Goal: Information Seeking & Learning: Check status

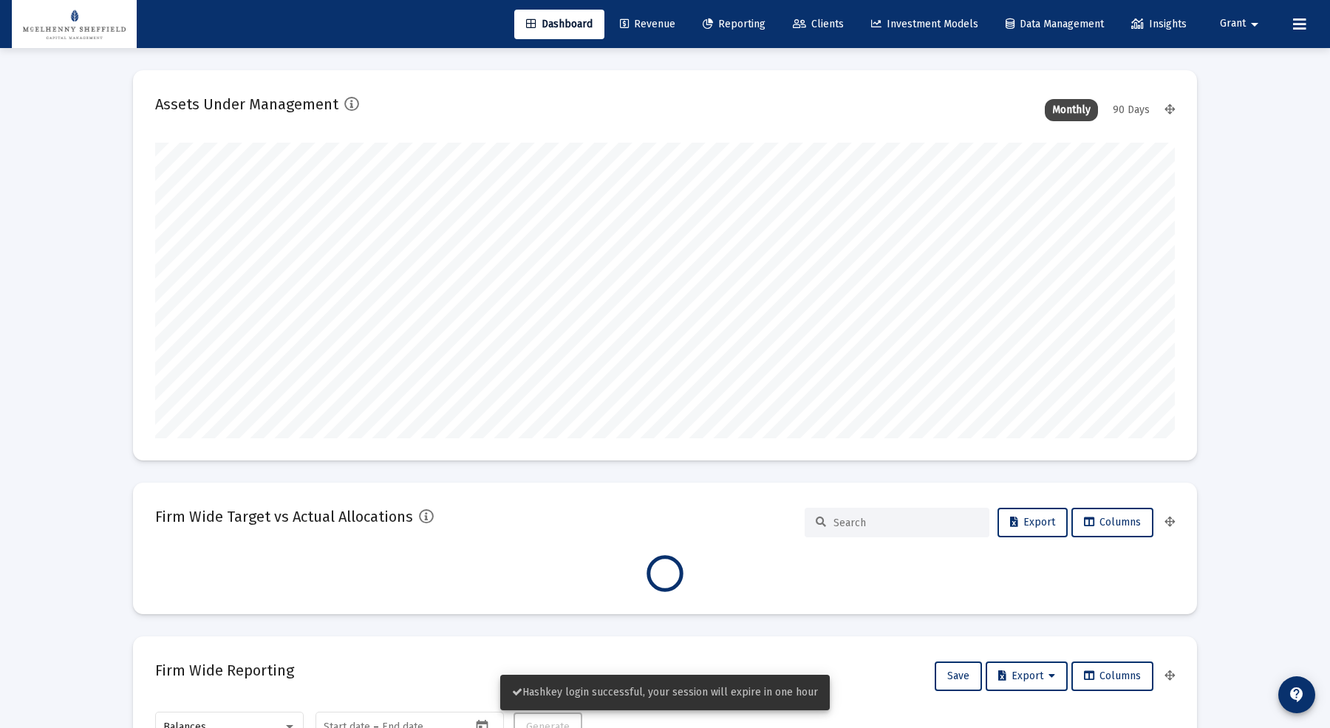
scroll to position [296, 549]
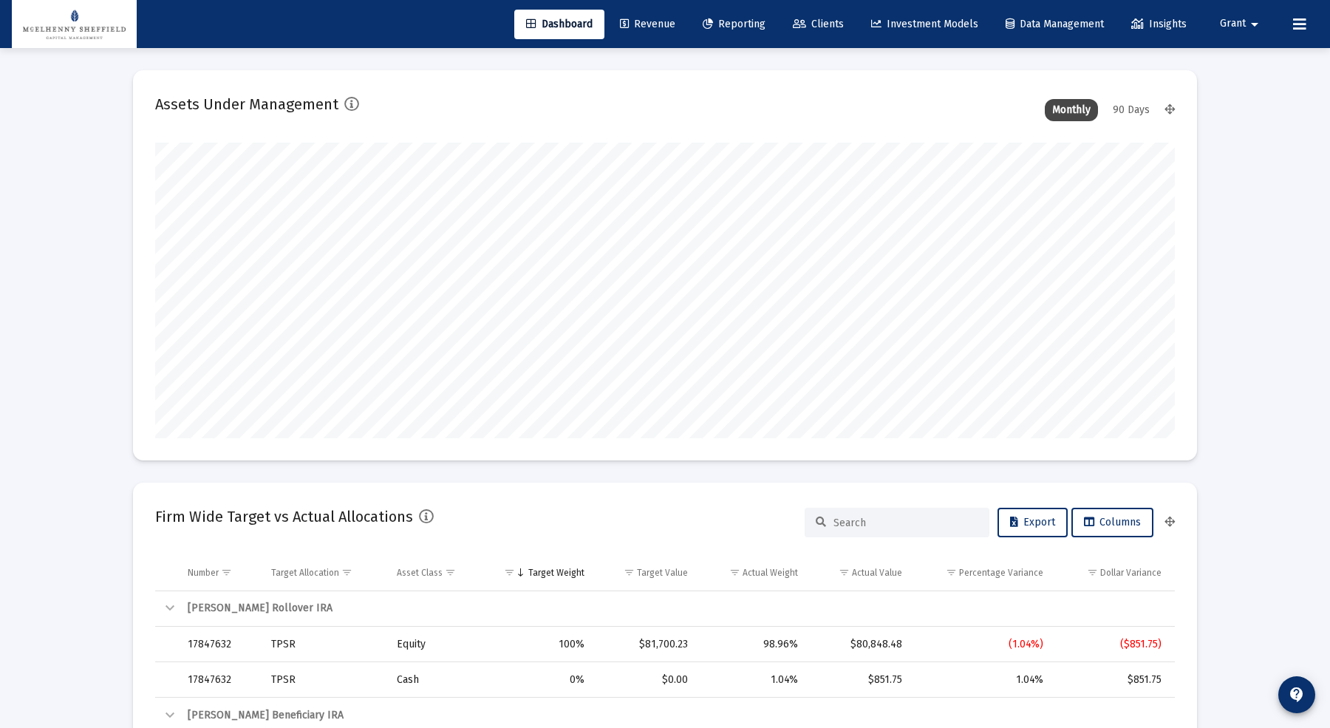
click at [808, 33] on link "Clients" at bounding box center [818, 25] width 75 height 30
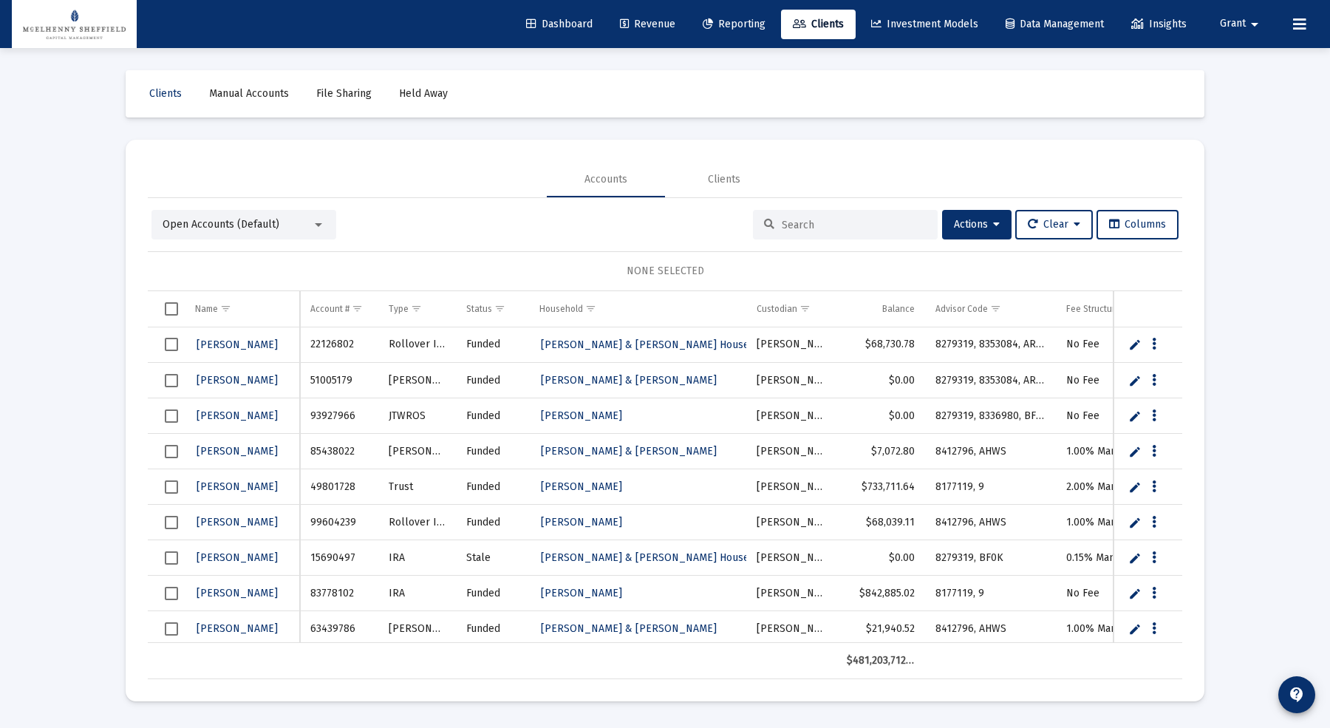
click at [861, 230] on input at bounding box center [854, 225] width 145 height 13
paste input "88746983"
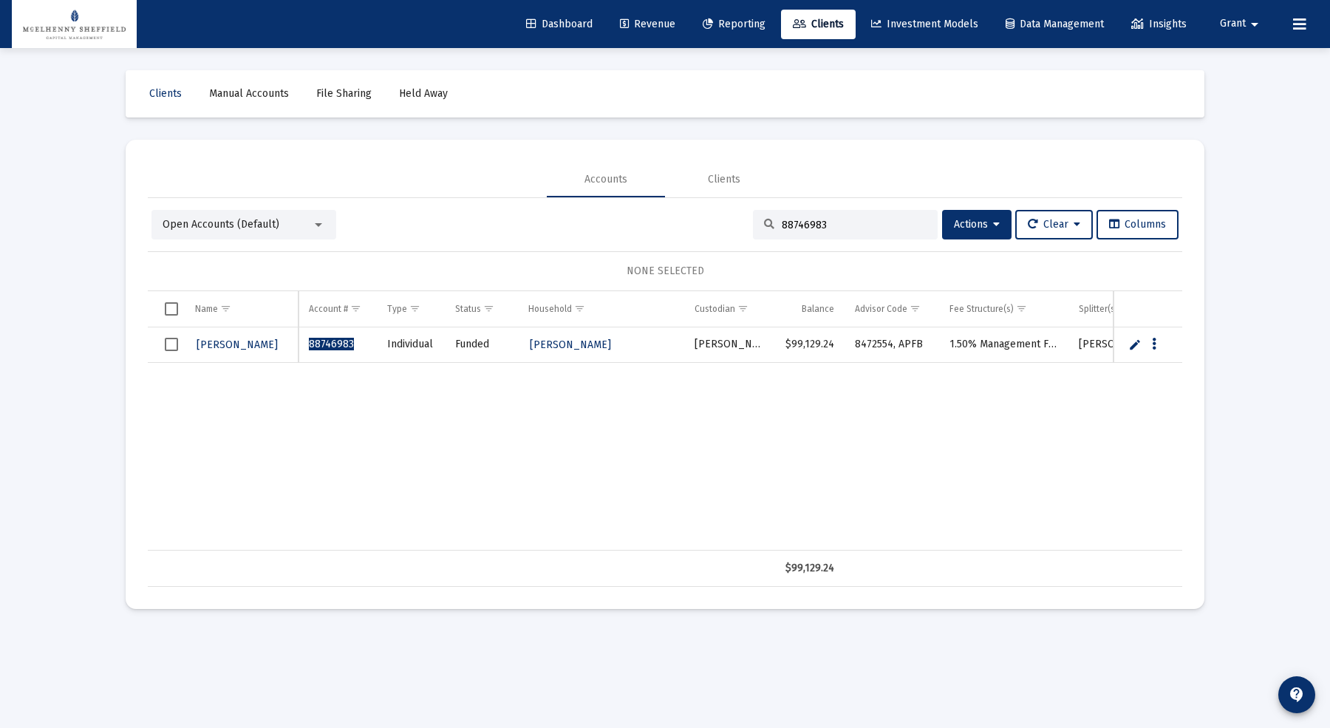
type input "88746983"
click at [329, 349] on td "88746983" at bounding box center [337, 344] width 78 height 35
click at [325, 339] on span "88746983" at bounding box center [331, 344] width 45 height 13
click at [242, 341] on span "[PERSON_NAME]" at bounding box center [237, 344] width 81 height 13
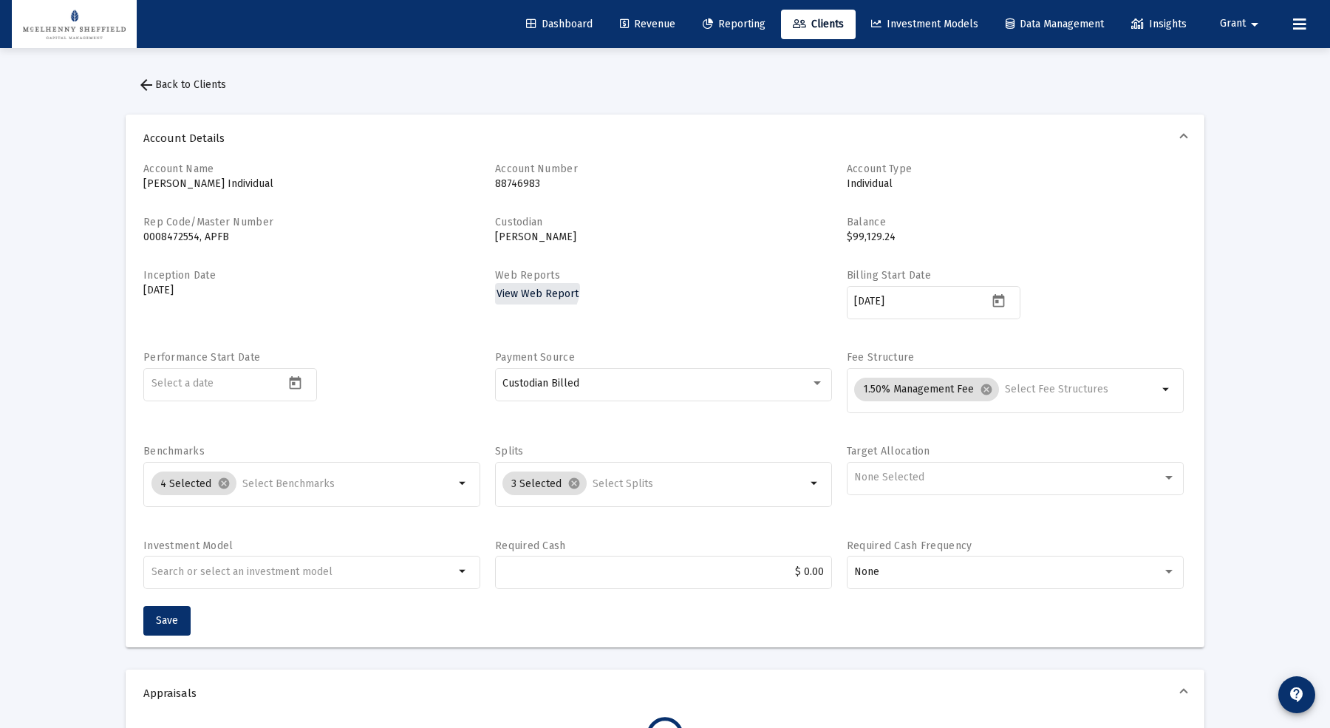
click at [533, 287] on span "View Web Report" at bounding box center [537, 293] width 82 height 13
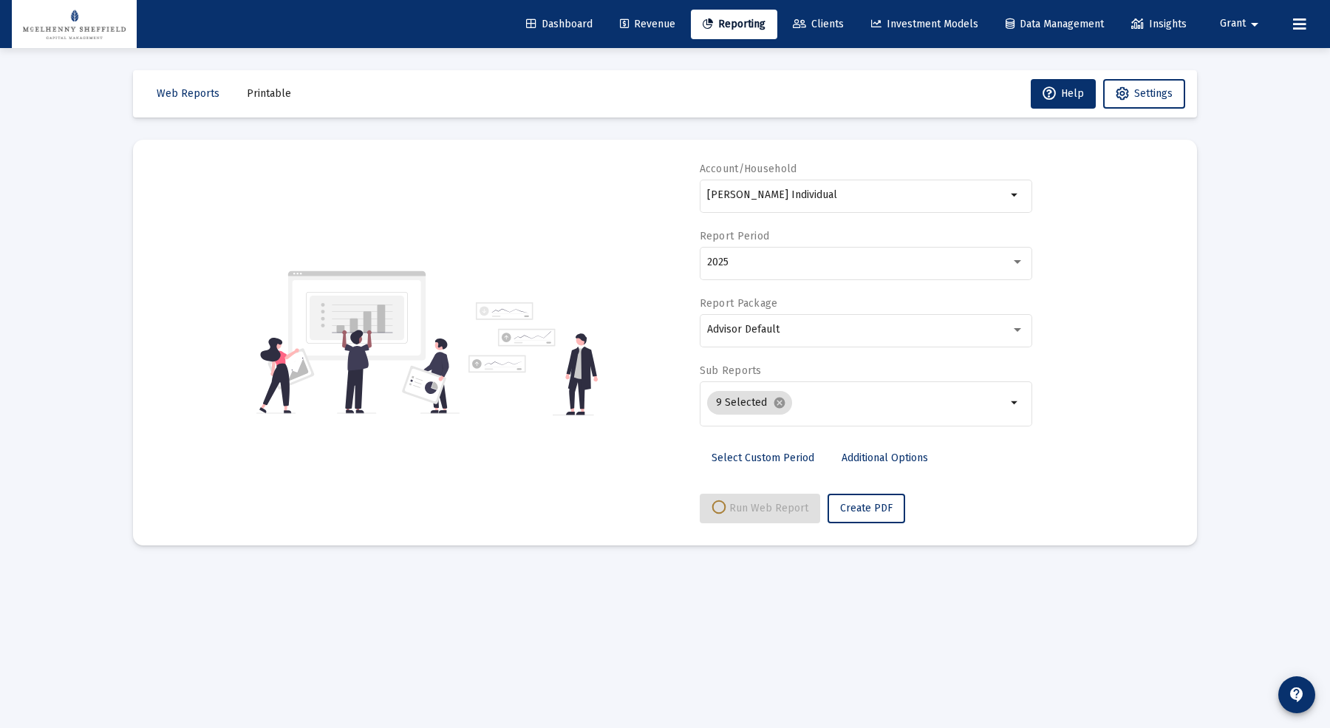
select select "View all"
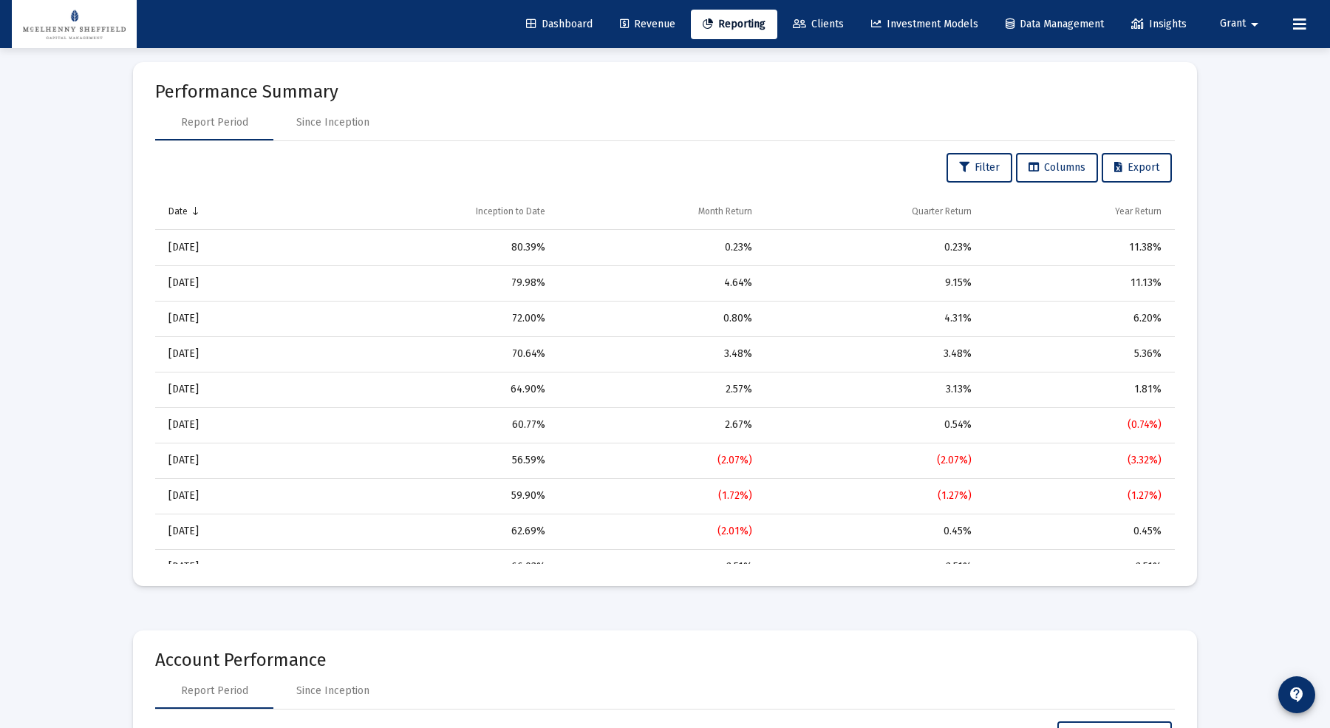
scroll to position [1021, 0]
click at [358, 128] on div "Since Inception" at bounding box center [332, 125] width 73 height 15
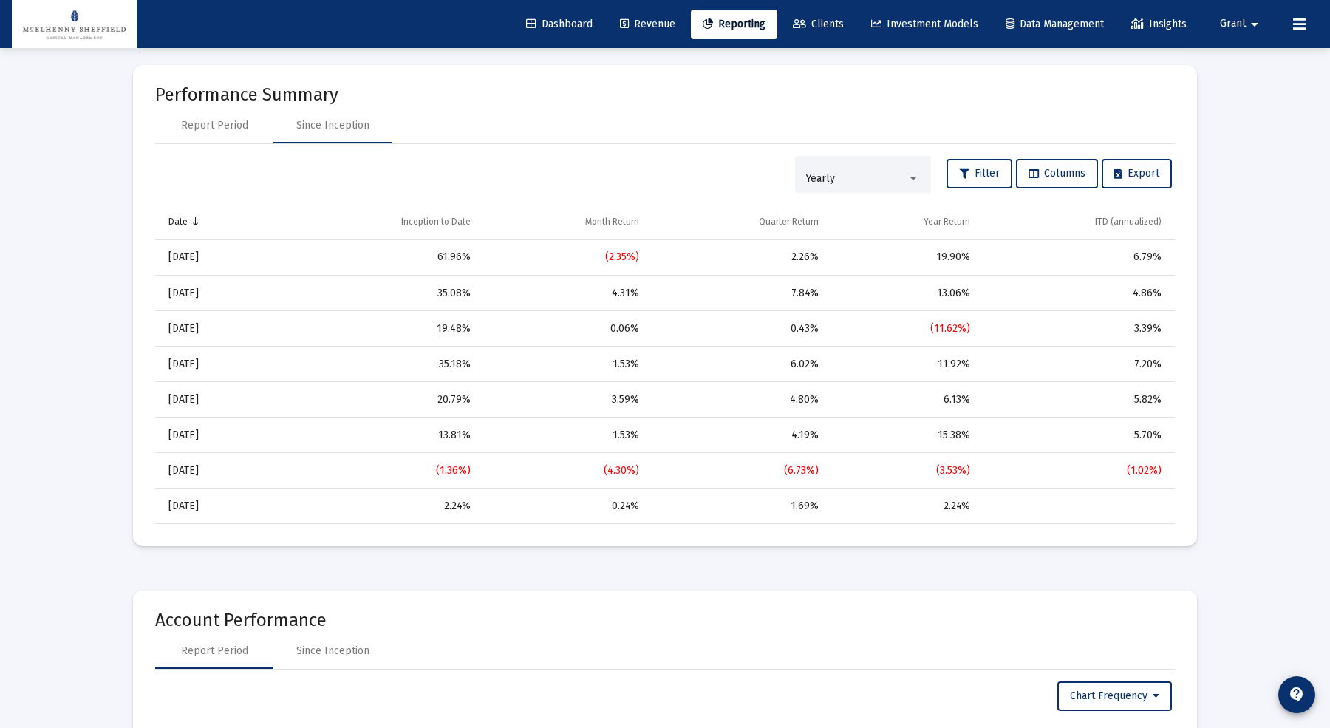
click at [859, 160] on div "Yearly" at bounding box center [863, 175] width 114 height 30
click at [846, 114] on span "Monthly" at bounding box center [859, 113] width 114 height 31
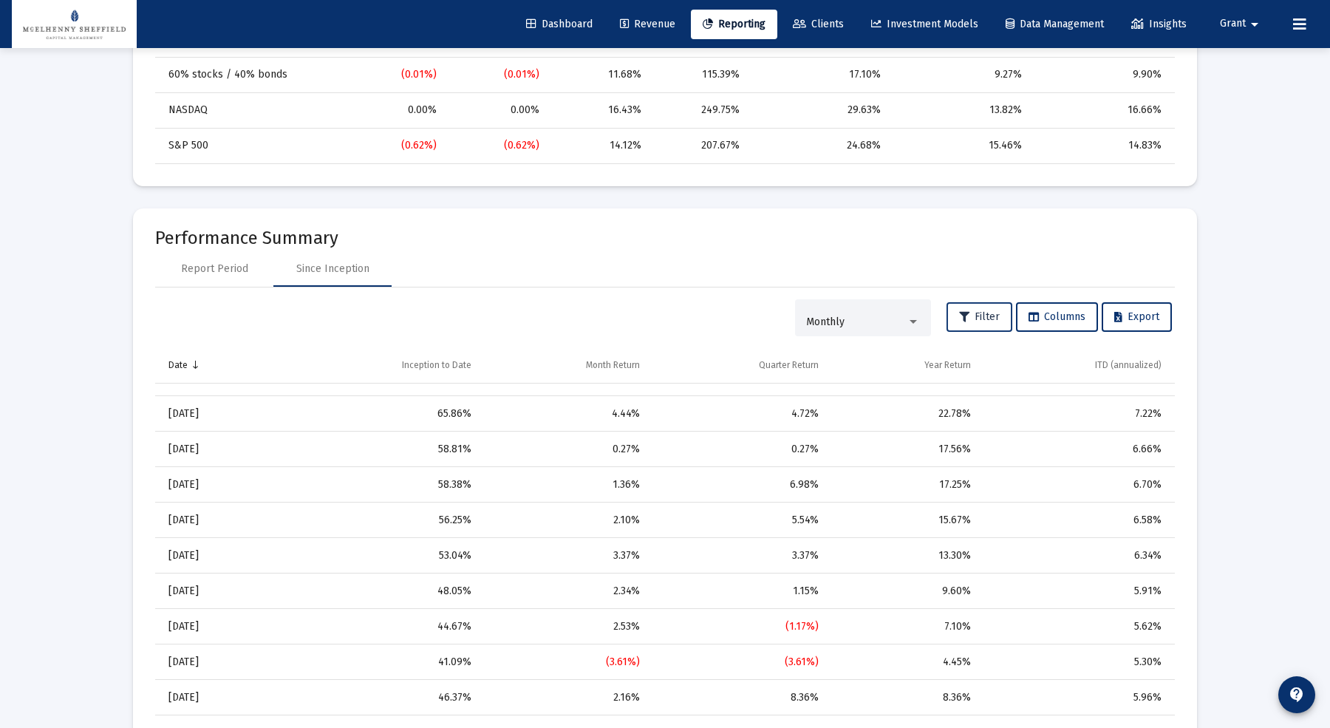
scroll to position [0, 0]
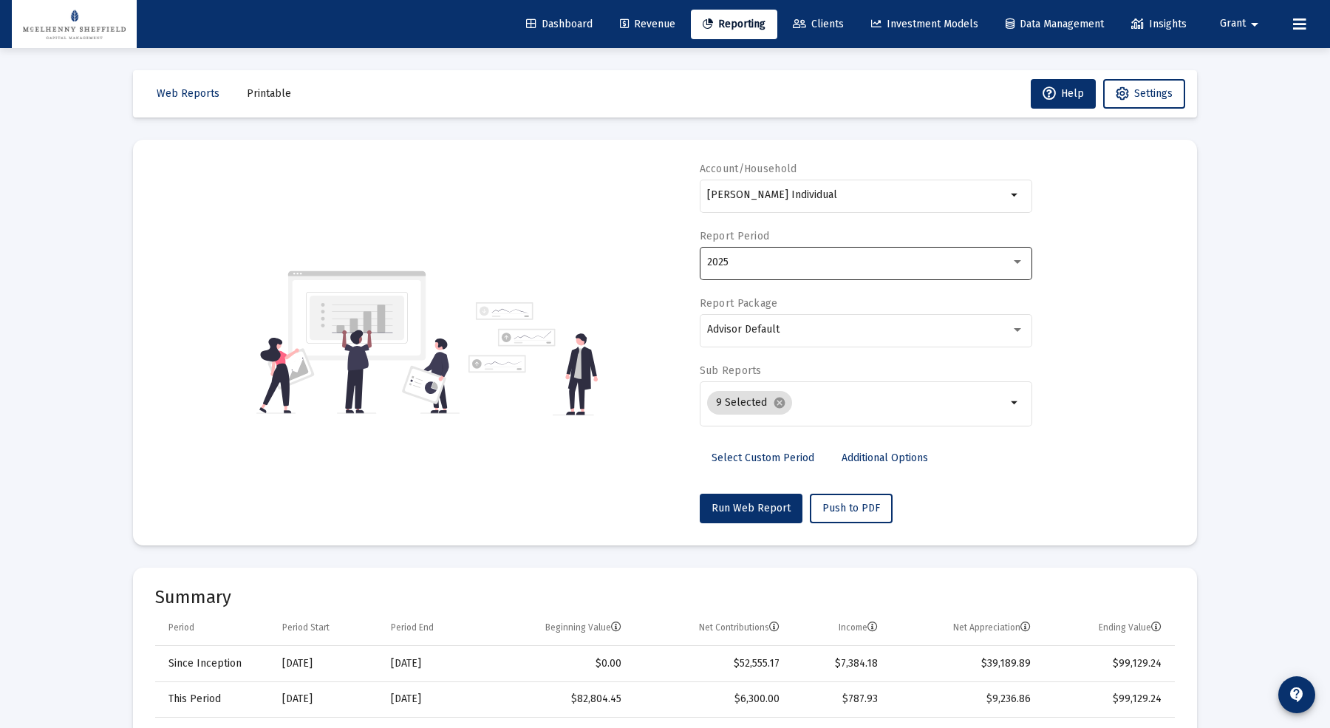
click at [873, 278] on div "2025" at bounding box center [865, 262] width 317 height 36
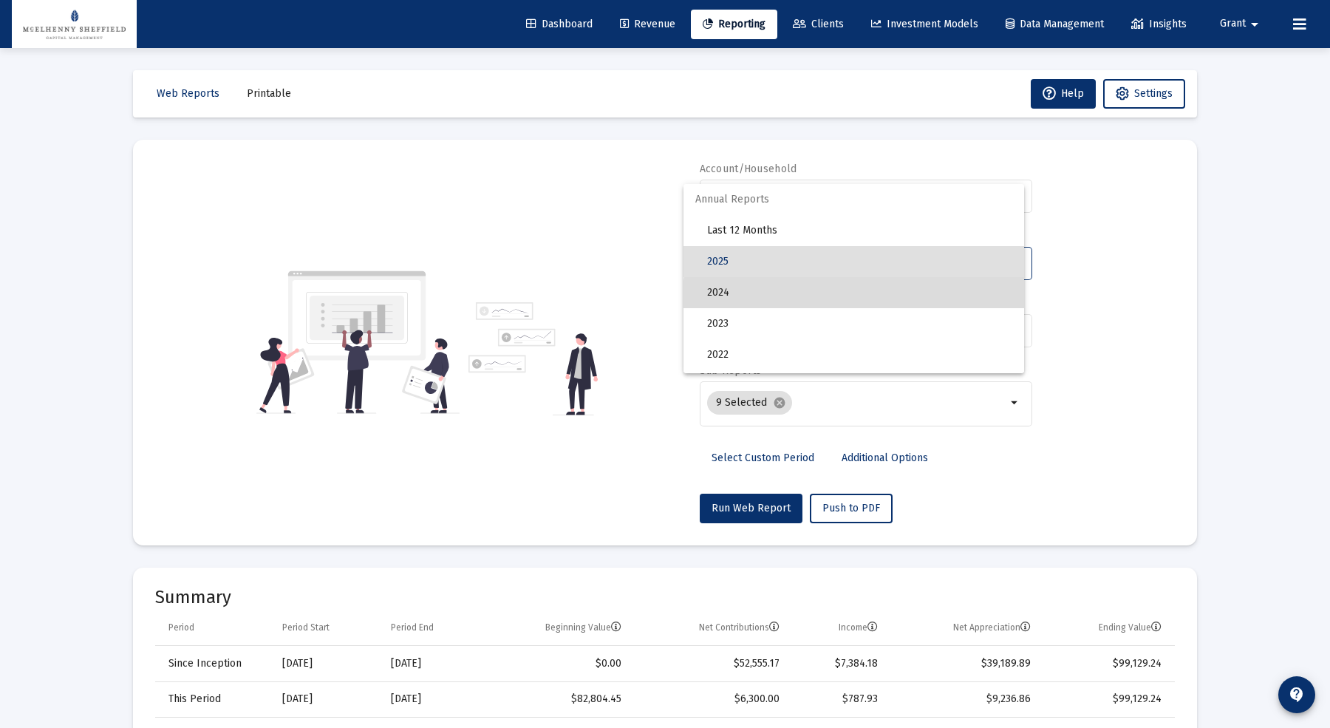
click at [862, 298] on span "2024" at bounding box center [859, 292] width 305 height 31
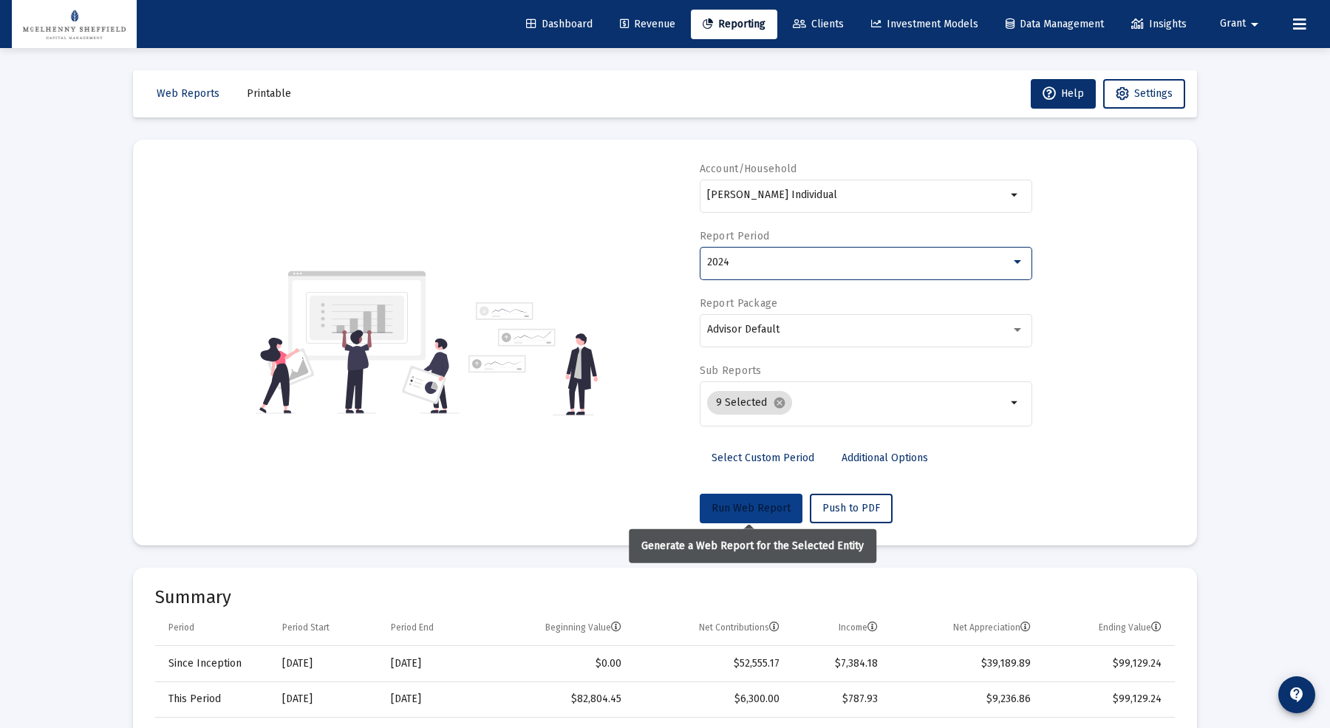
click at [751, 510] on span "Run Web Report" at bounding box center [750, 508] width 79 height 13
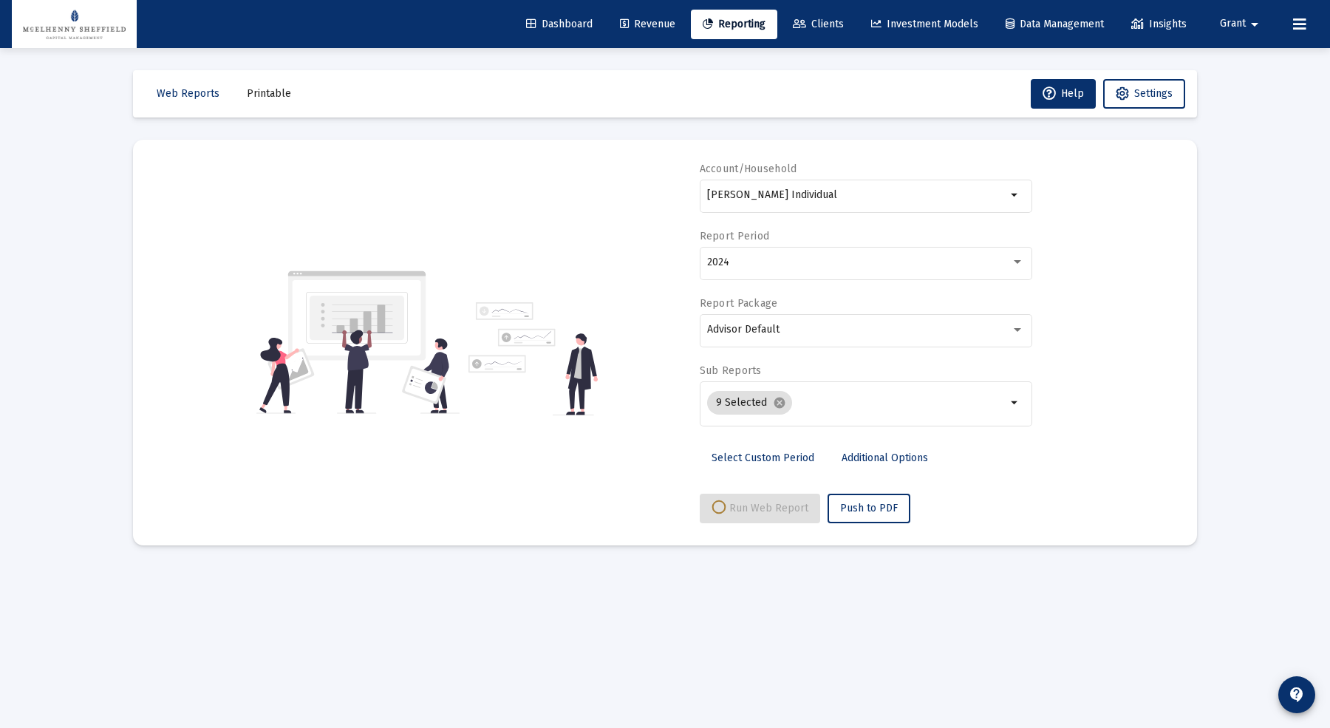
select select "View 1 year"
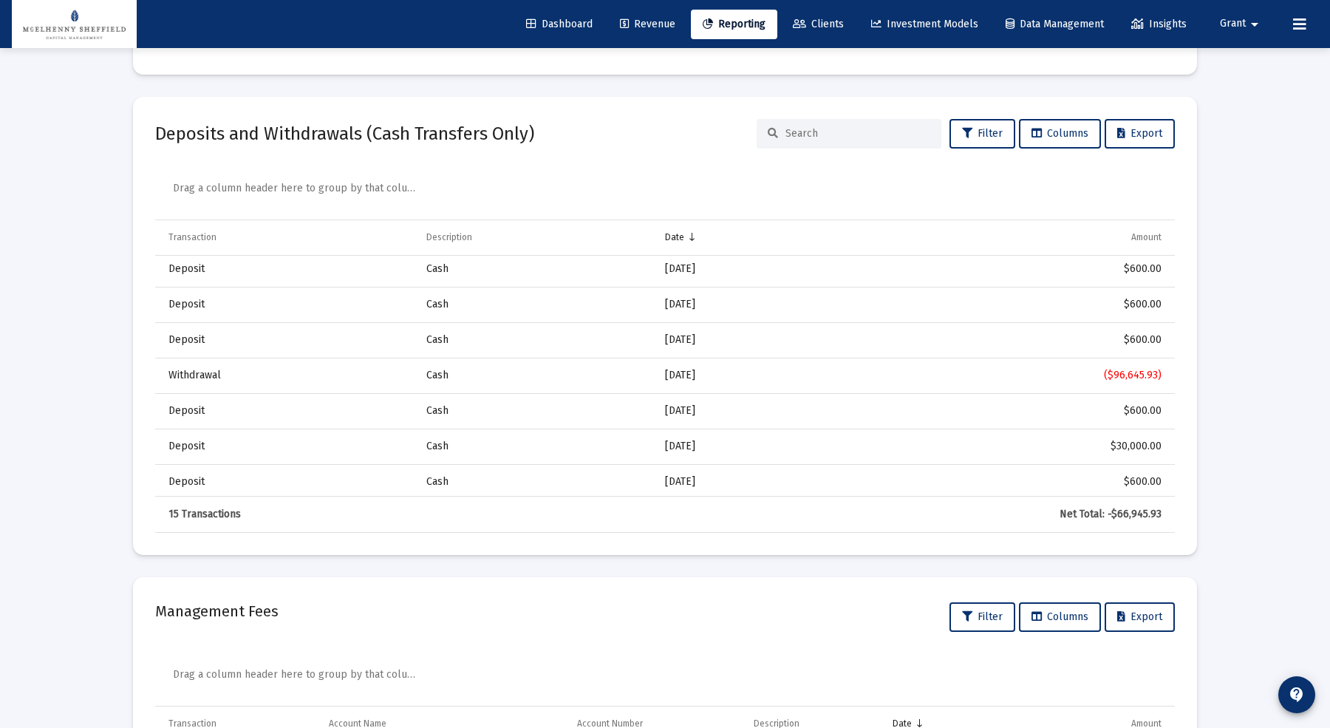
scroll to position [208, 0]
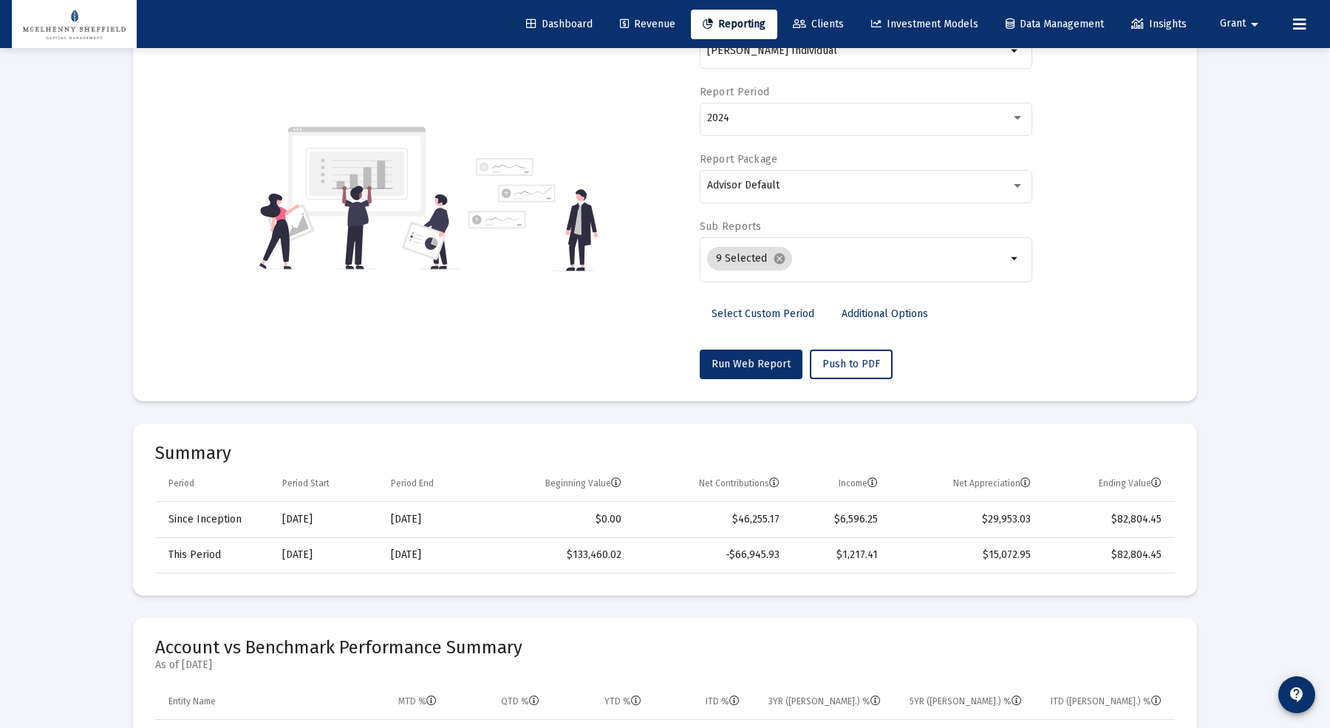
scroll to position [0, 0]
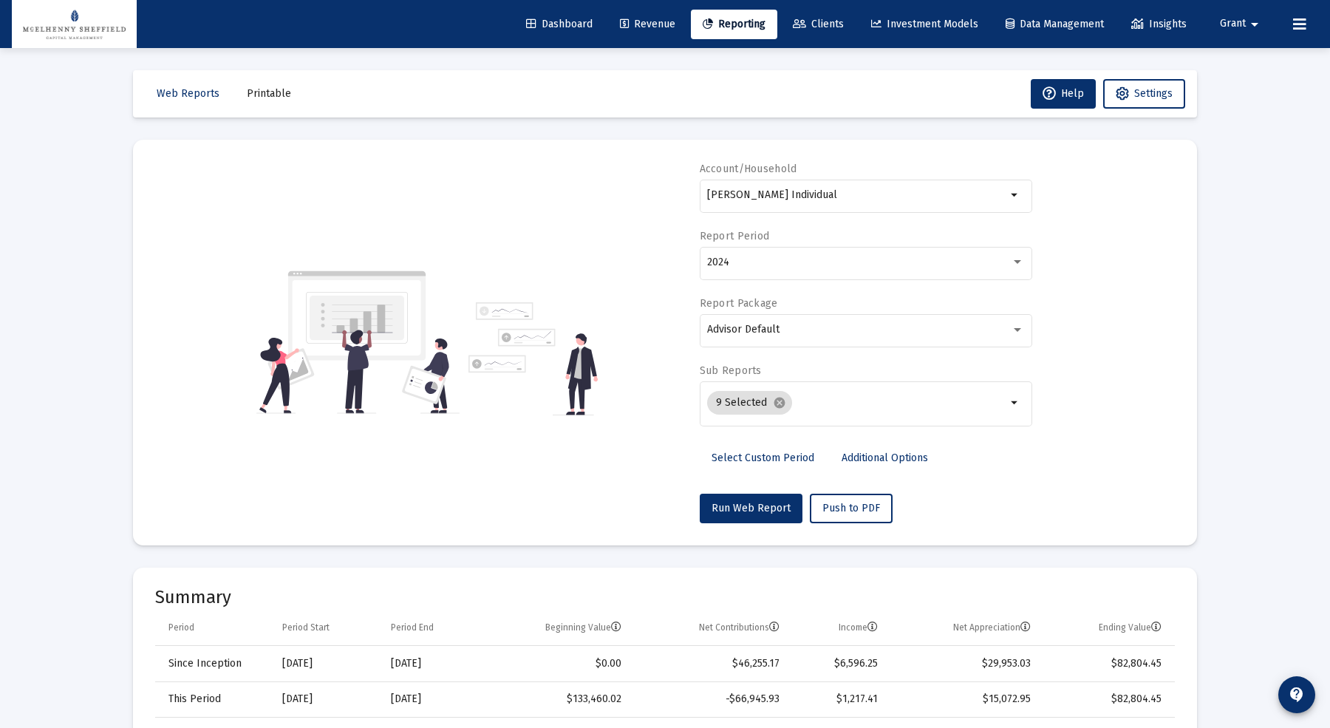
click at [817, 30] on link "Clients" at bounding box center [818, 25] width 75 height 30
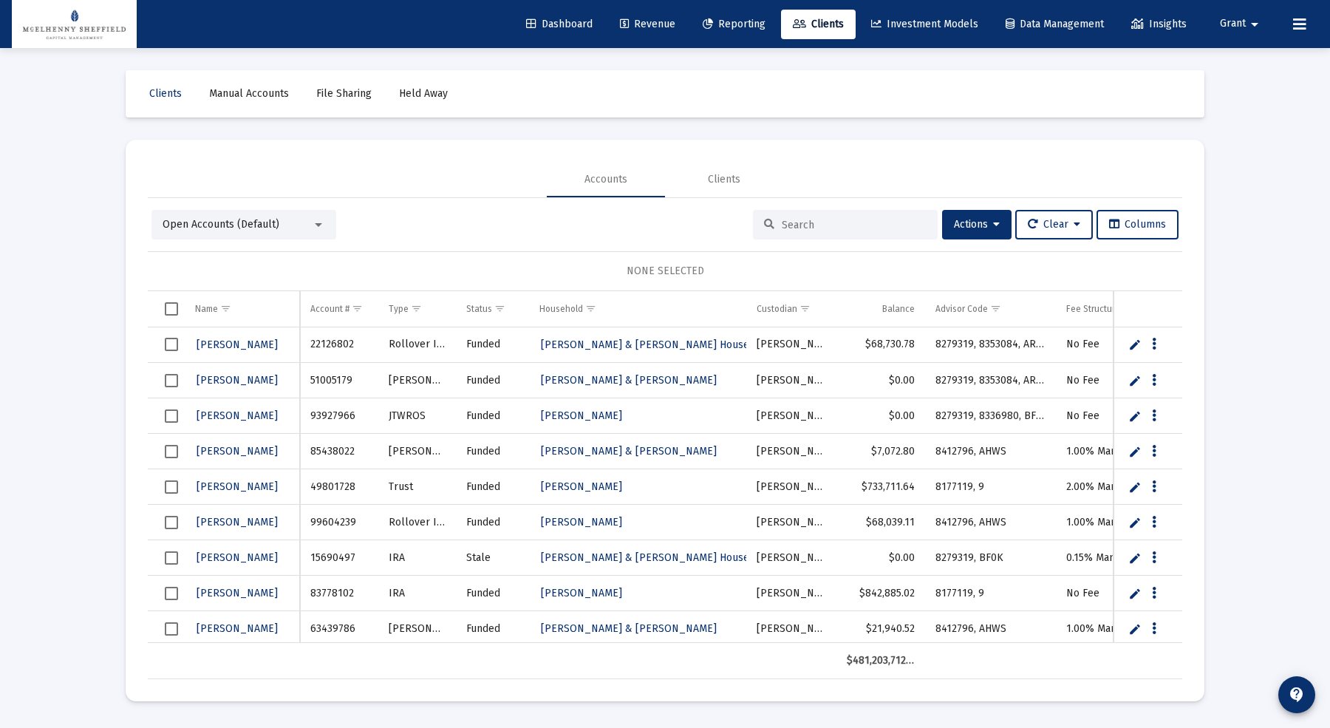
click at [824, 222] on input at bounding box center [854, 225] width 145 height 13
paste input "50614729"
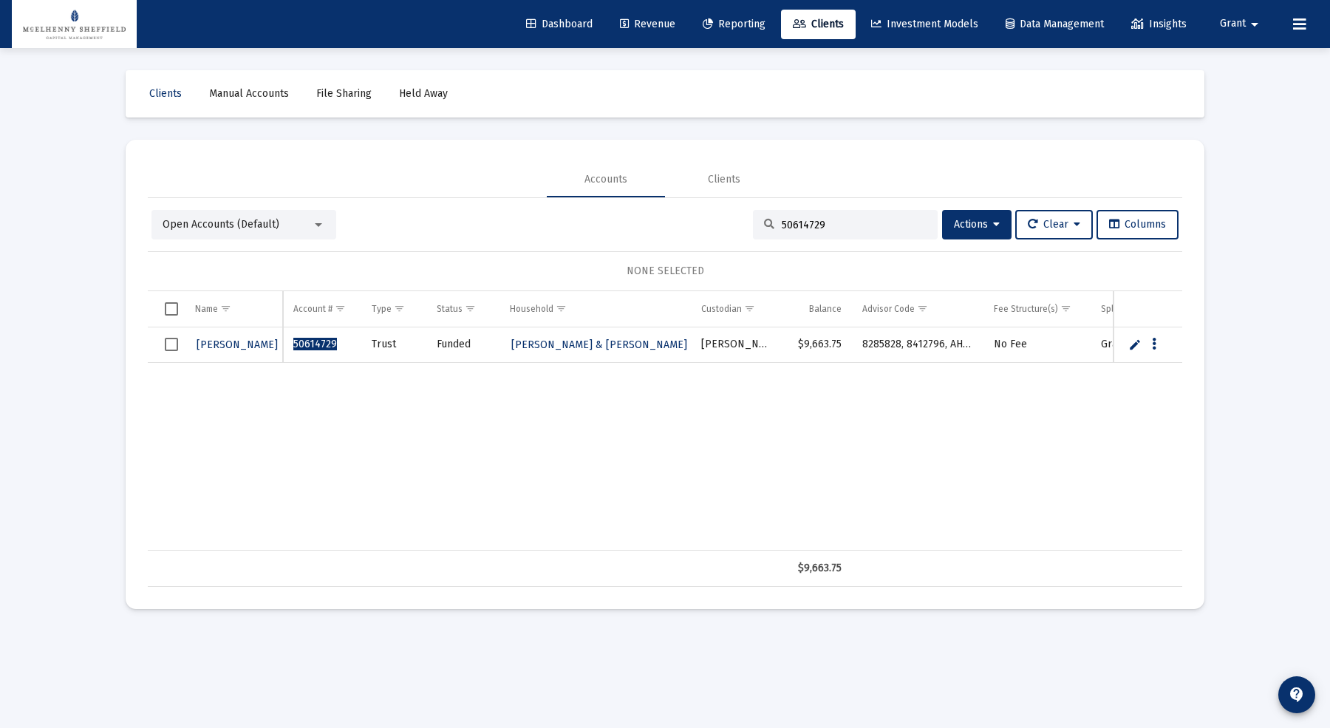
type input "50614729"
click at [235, 346] on span "[PERSON_NAME]" at bounding box center [237, 344] width 81 height 13
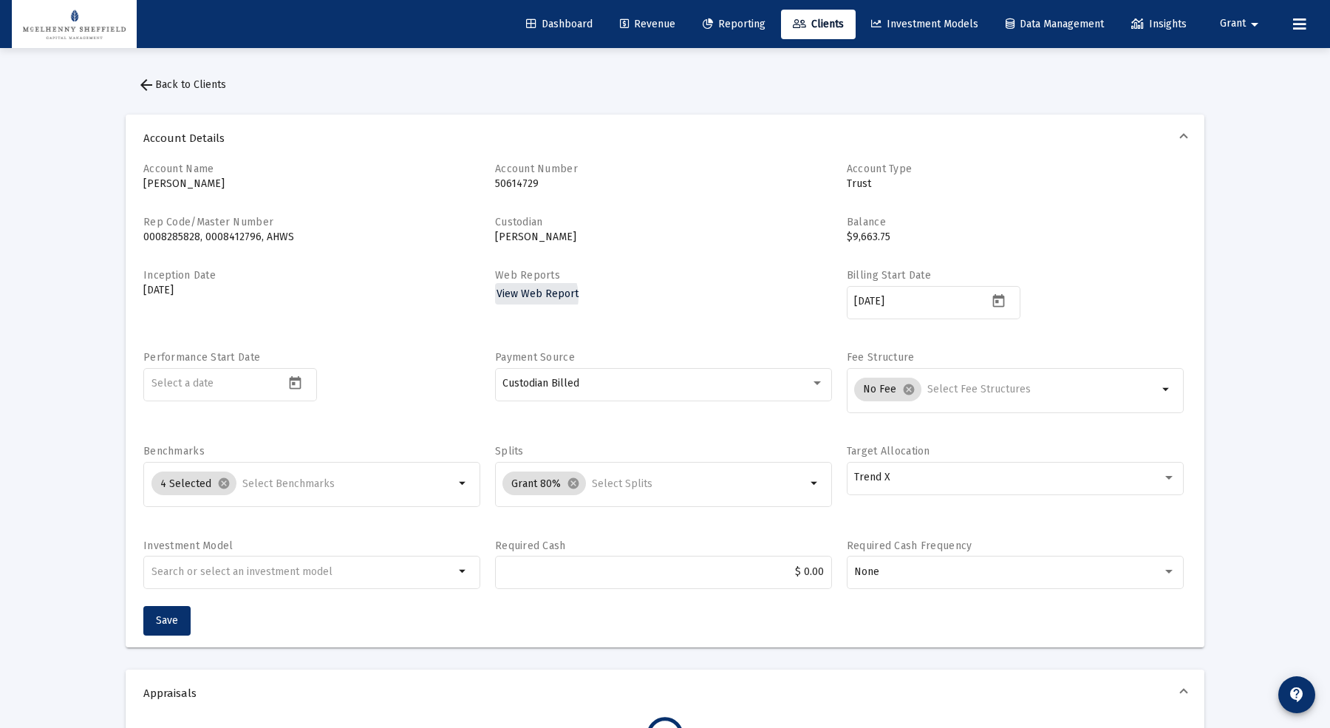
click at [524, 297] on span "View Web Report" at bounding box center [537, 293] width 82 height 13
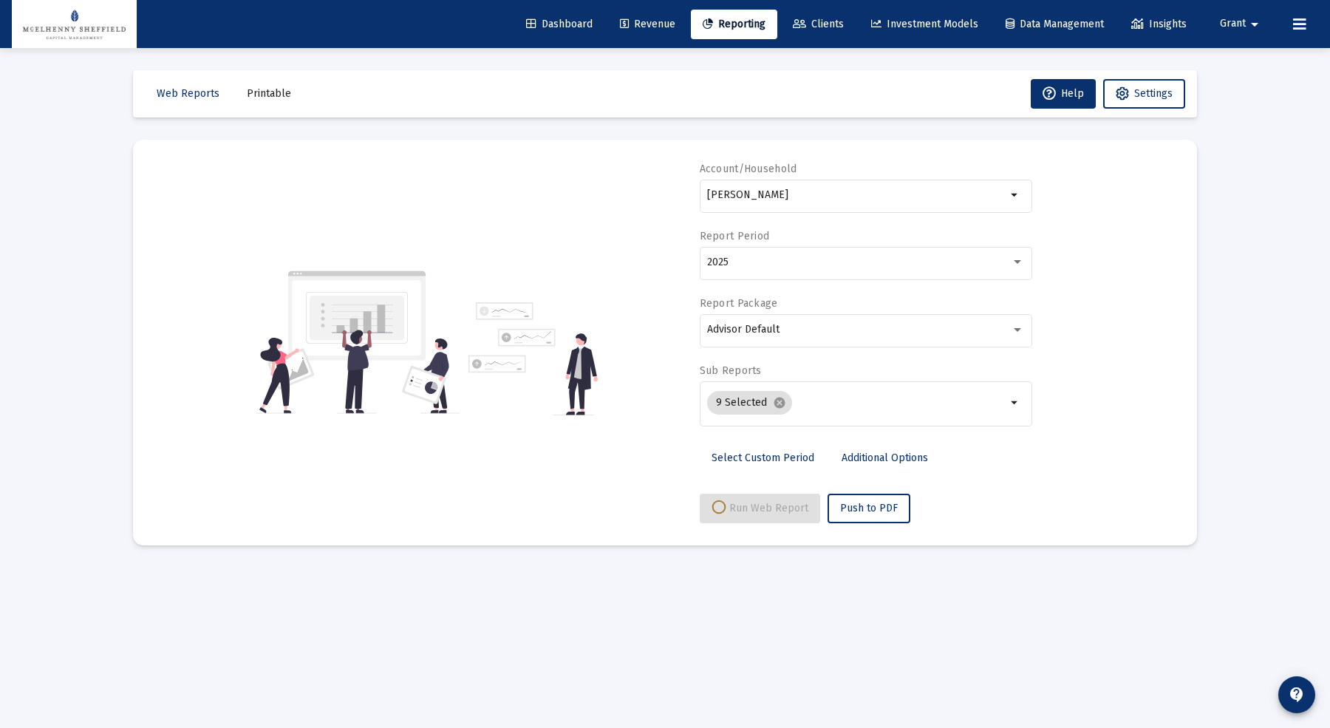
select select "View all"
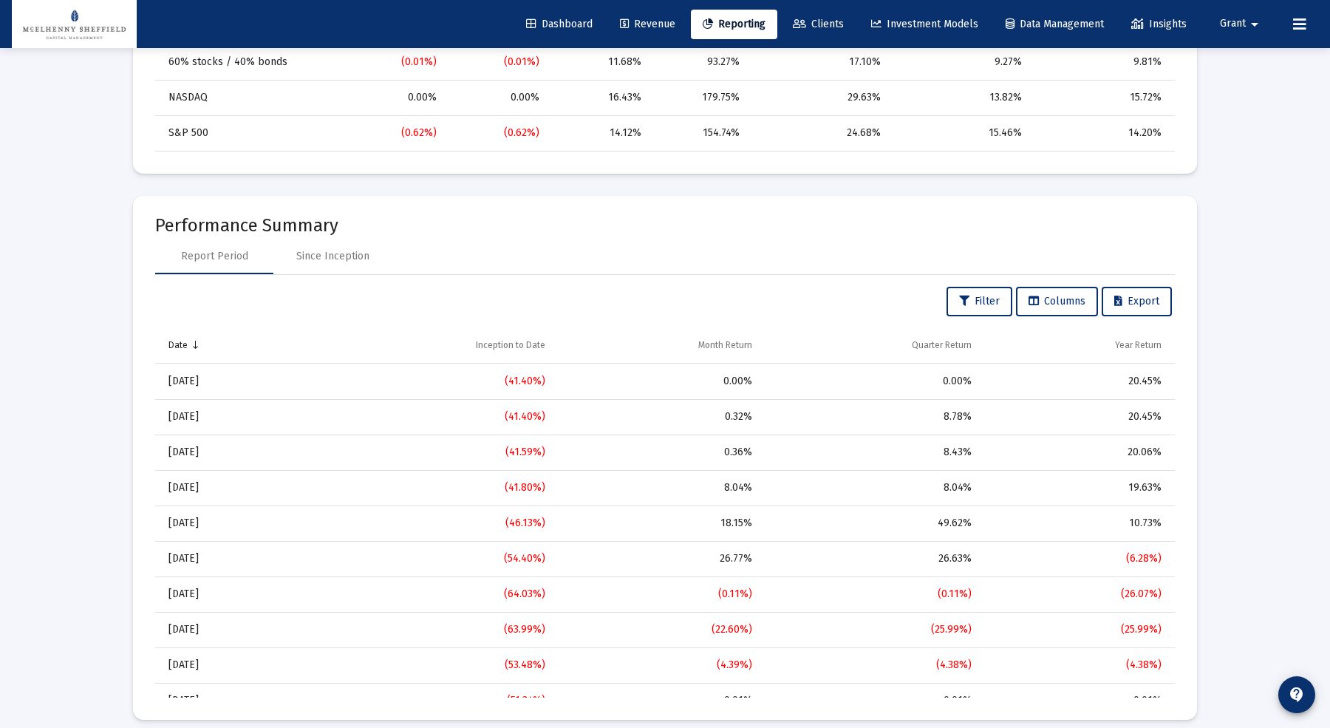
scroll to position [888, 0]
click at [343, 262] on div "Since Inception" at bounding box center [332, 258] width 73 height 15
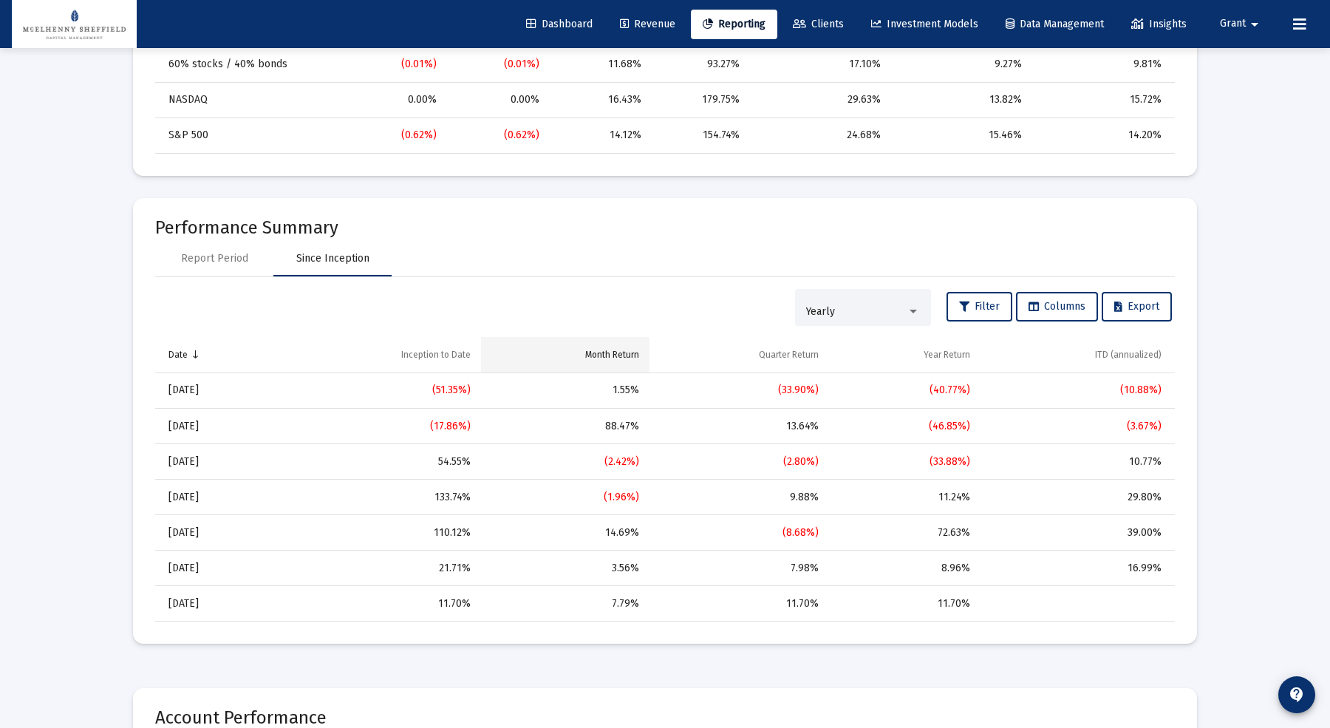
scroll to position [1055, 0]
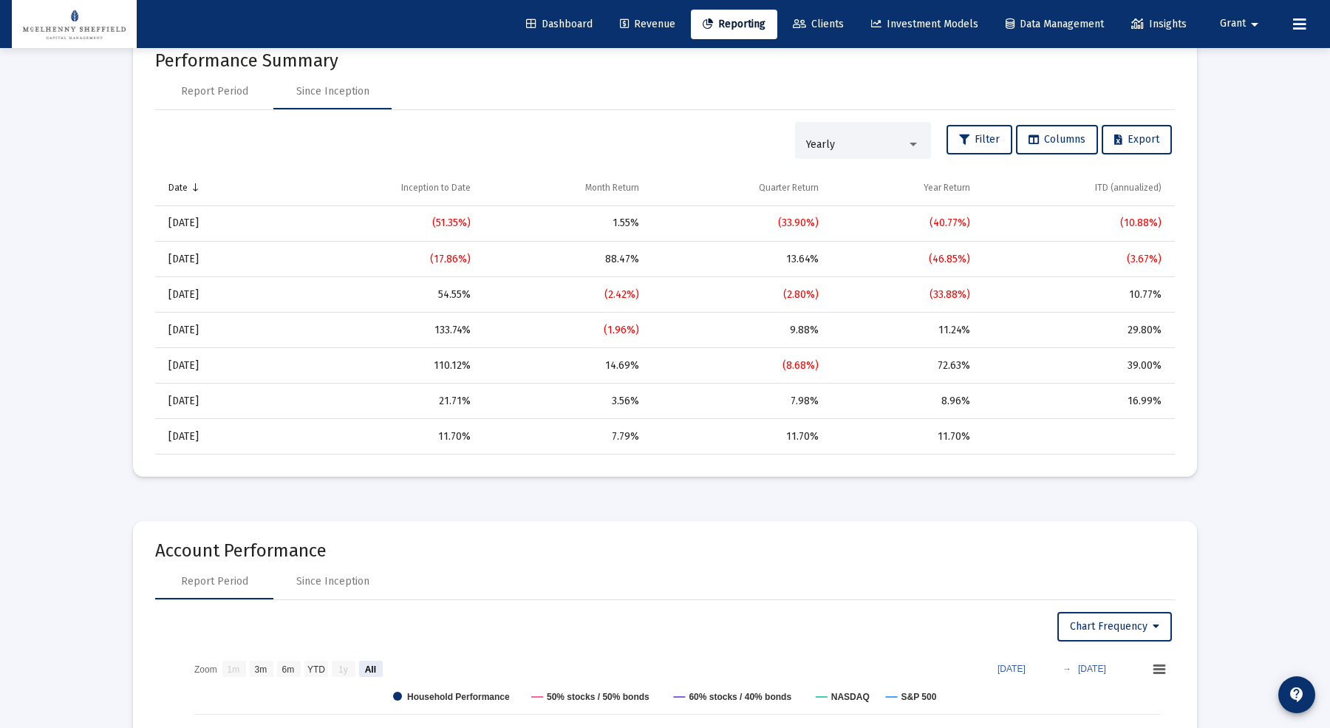
click at [878, 134] on div "Yearly" at bounding box center [863, 141] width 114 height 30
click at [850, 84] on span "Monthly" at bounding box center [859, 79] width 114 height 31
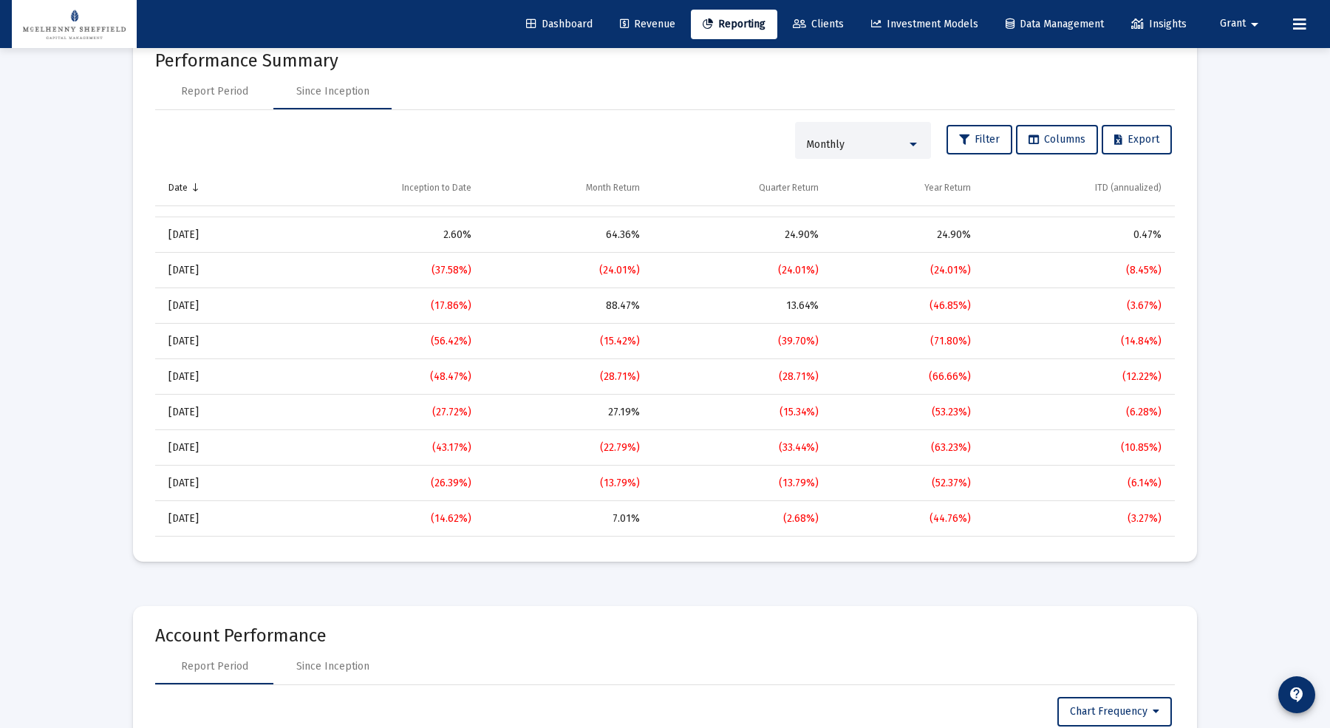
scroll to position [697, 0]
click at [621, 304] on div "88.47%" at bounding box center [566, 307] width 148 height 15
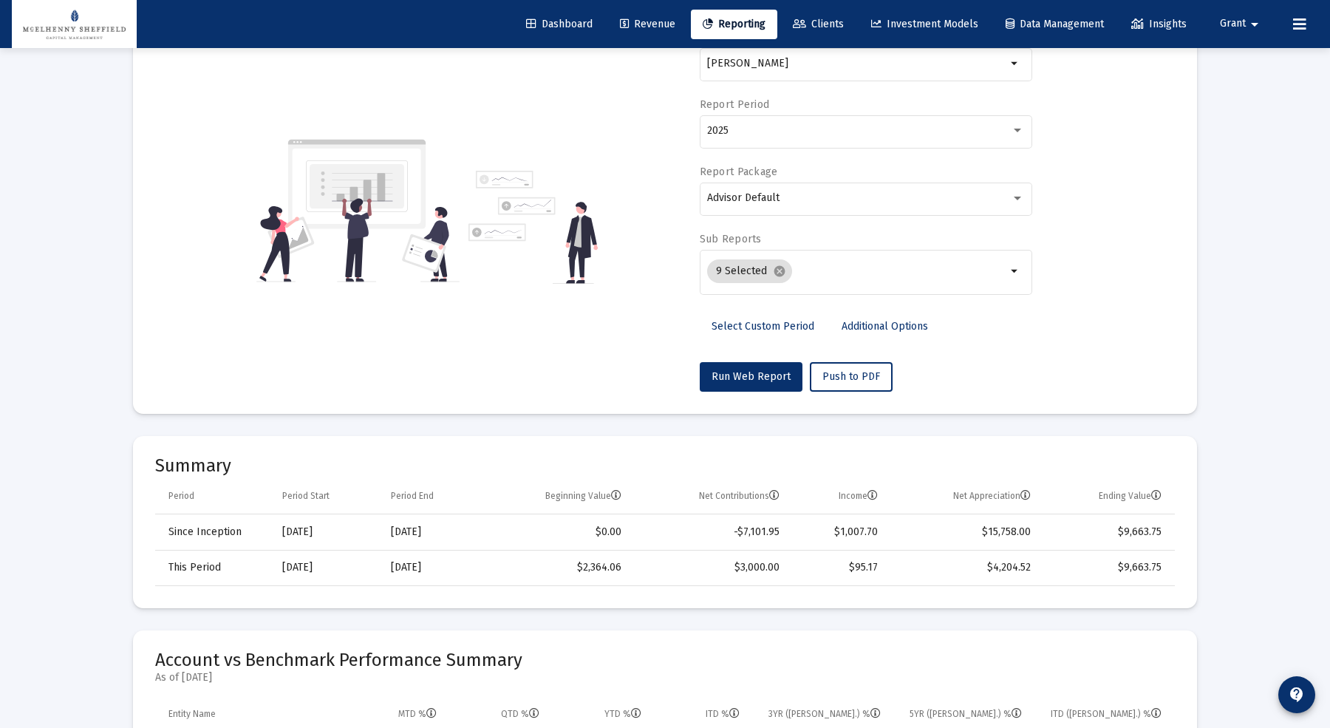
scroll to position [0, 0]
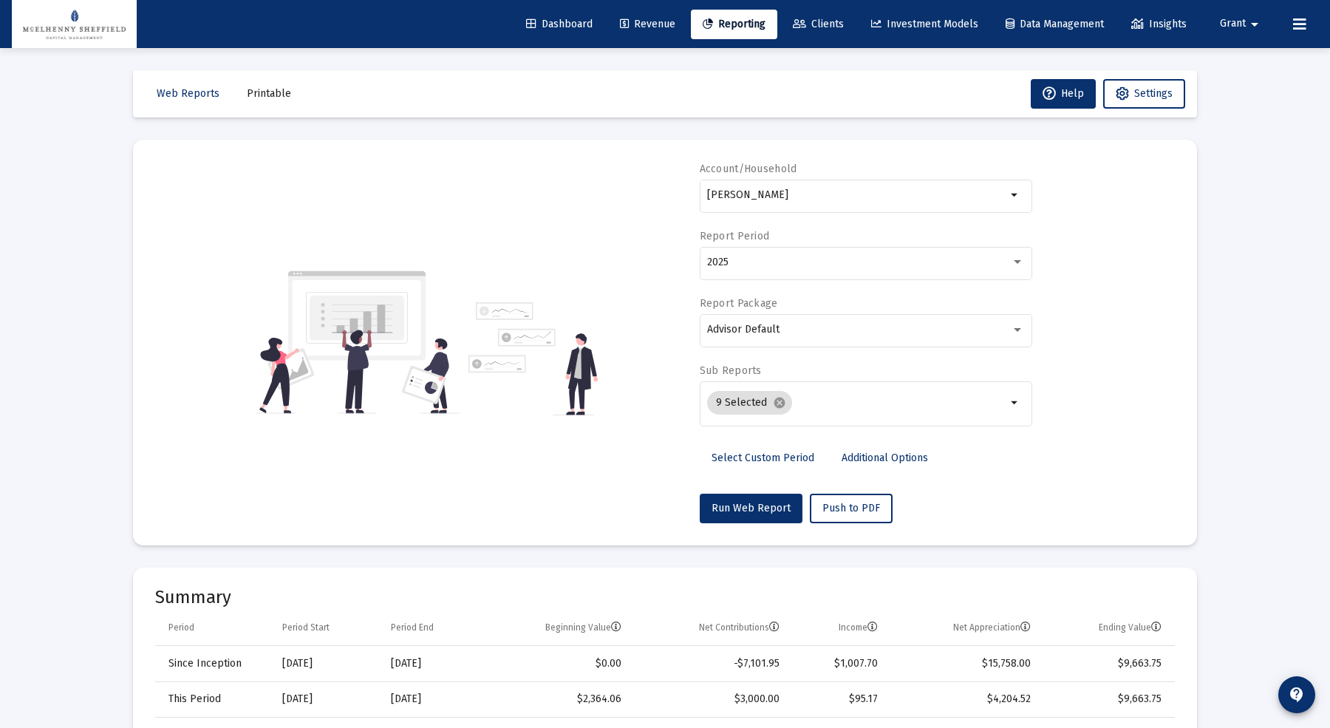
click at [794, 36] on link "Clients" at bounding box center [818, 25] width 75 height 30
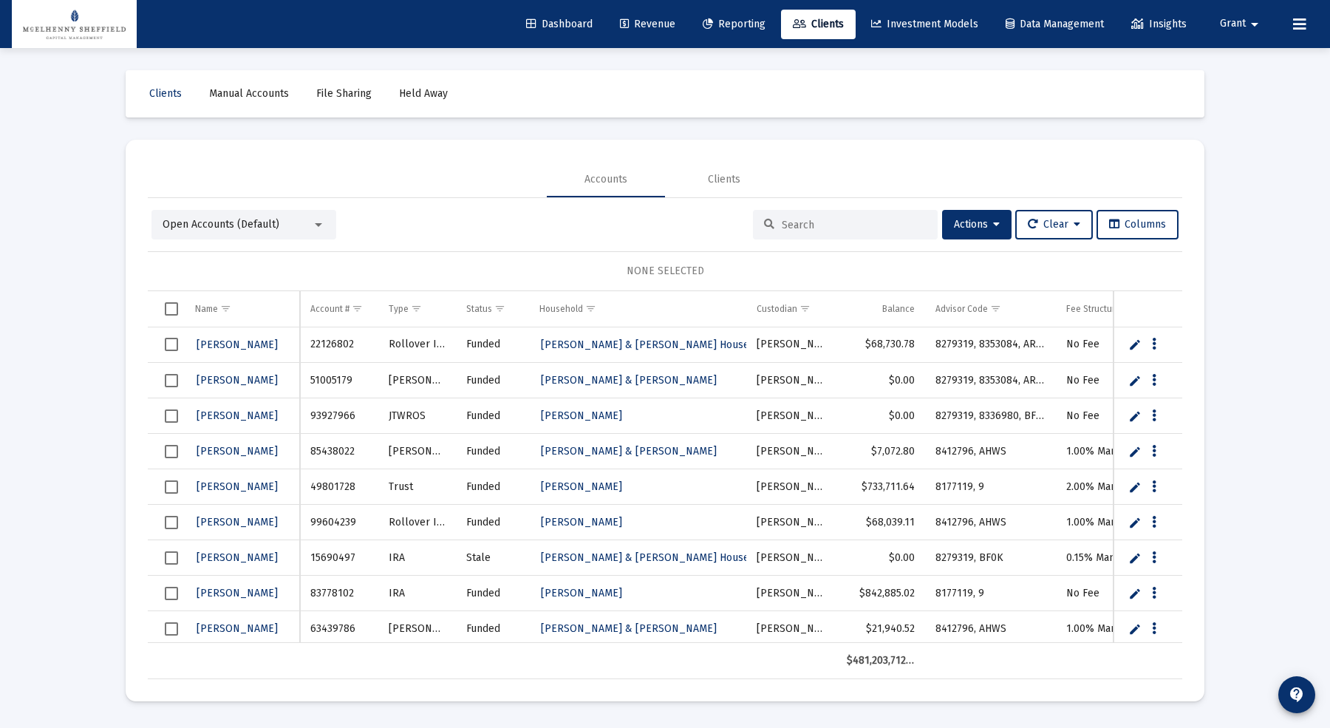
click at [795, 219] on input at bounding box center [854, 225] width 145 height 13
paste input "17258160"
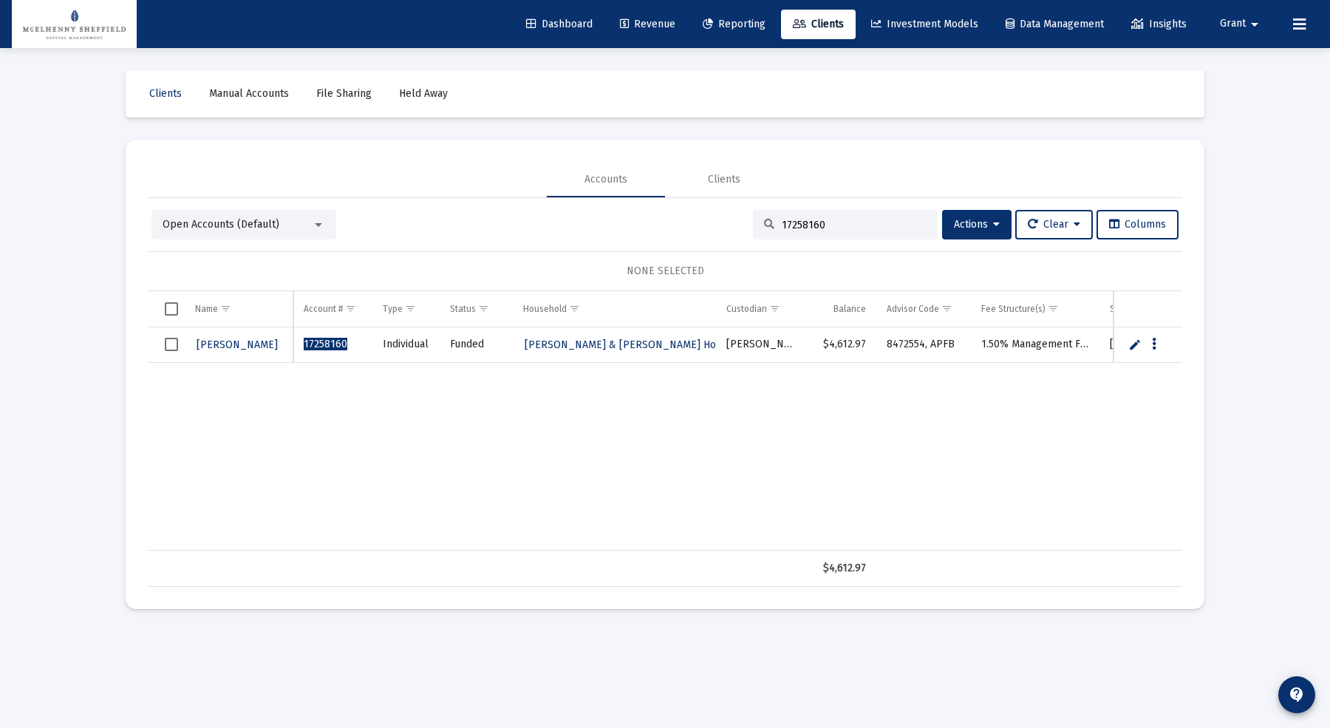
type input "17258160"
click at [352, 341] on td "17258160" at bounding box center [332, 344] width 78 height 35
click at [326, 341] on span "17258160" at bounding box center [326, 344] width 44 height 13
click at [259, 344] on span "[PERSON_NAME]" at bounding box center [237, 344] width 81 height 13
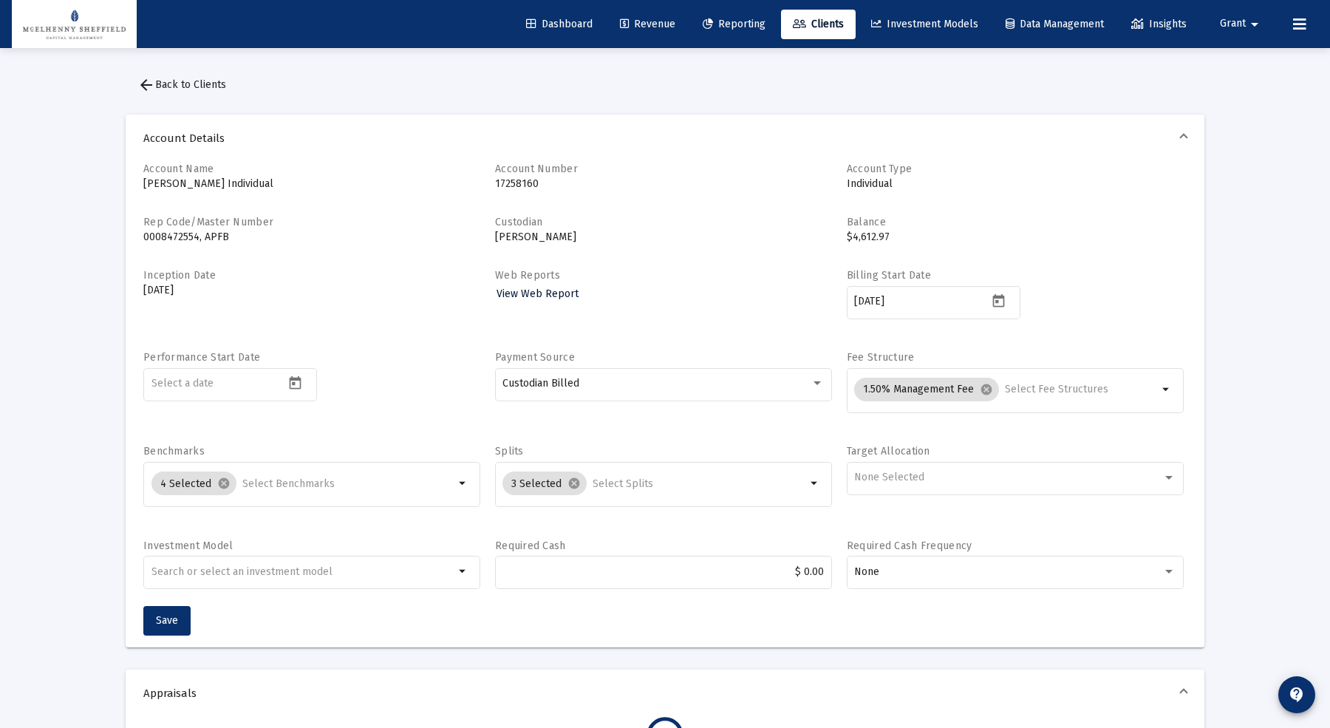
click at [539, 291] on span "View Web Report" at bounding box center [537, 293] width 82 height 13
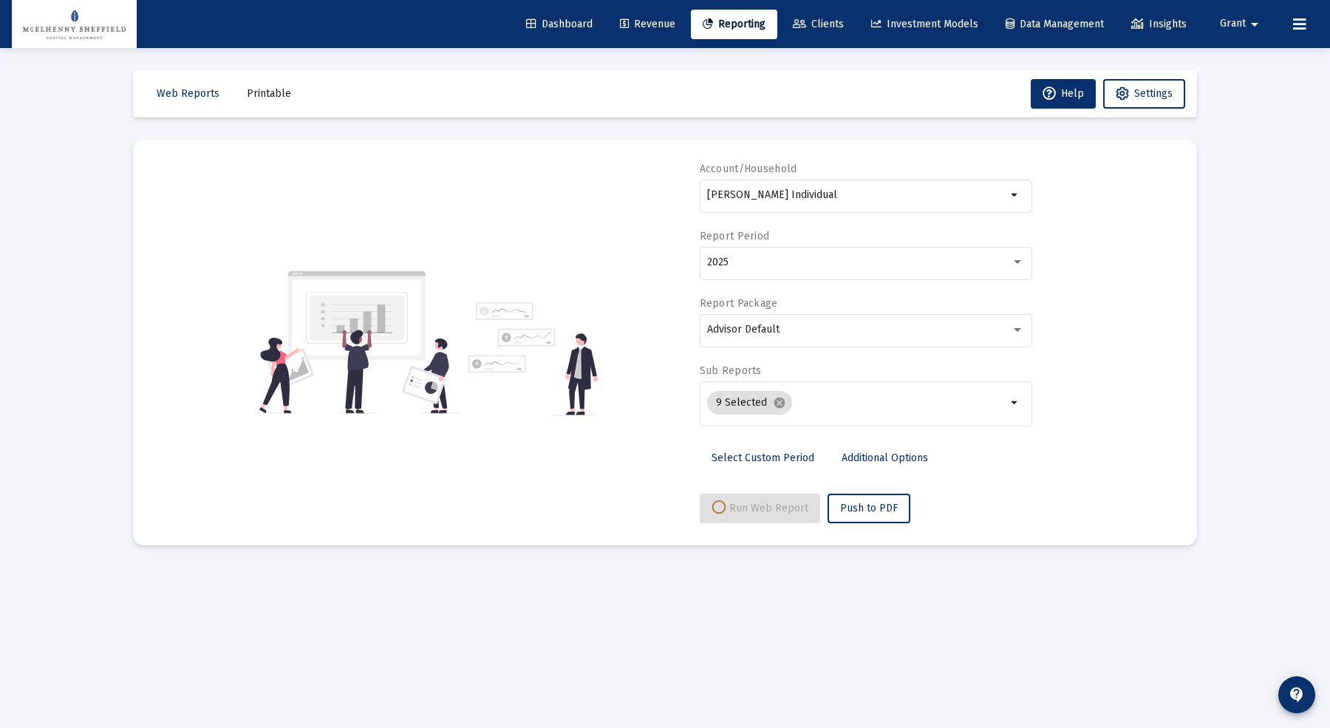
select select "View all"
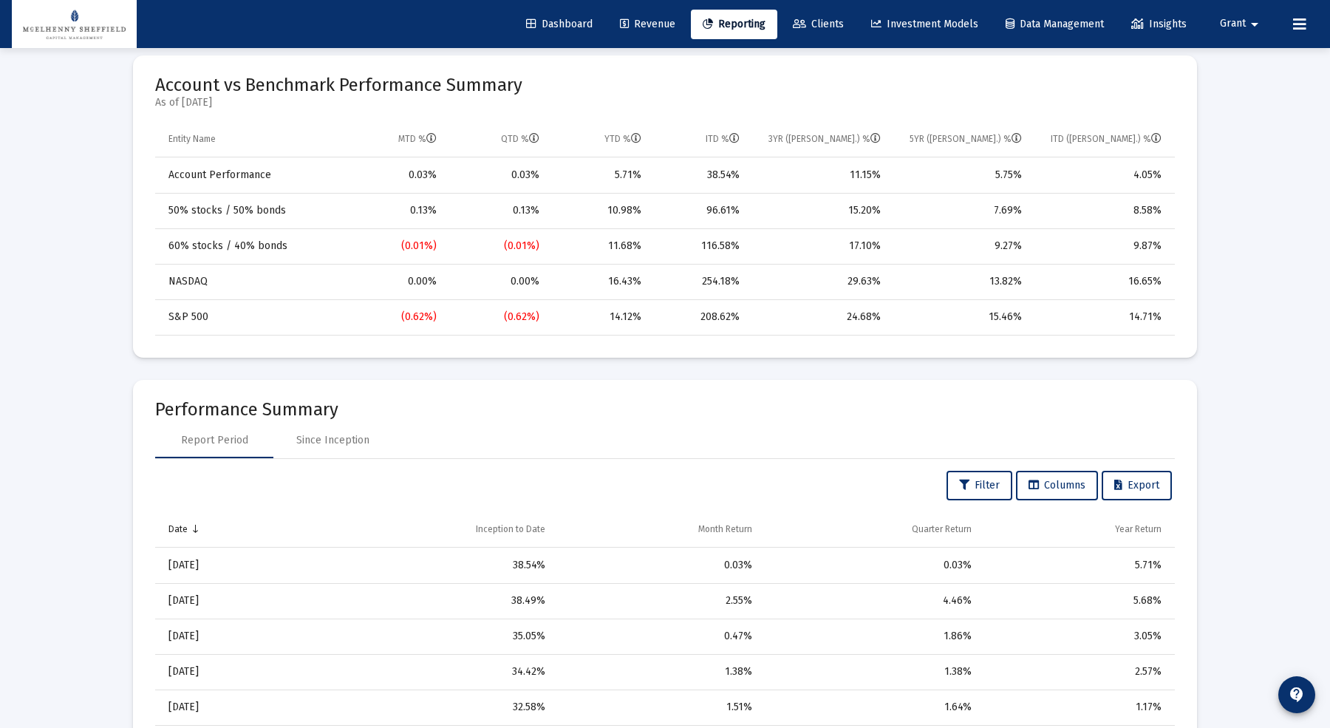
scroll to position [720, 0]
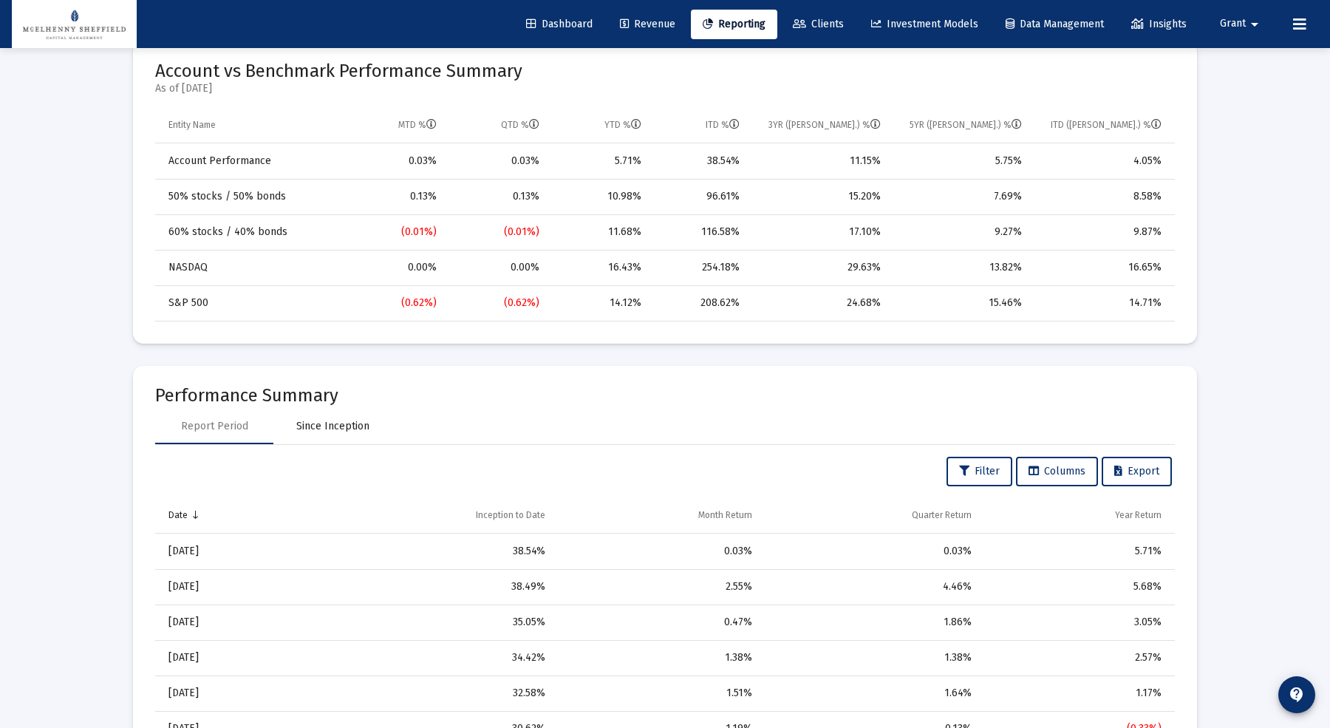
click at [361, 414] on div "Since Inception" at bounding box center [332, 426] width 118 height 35
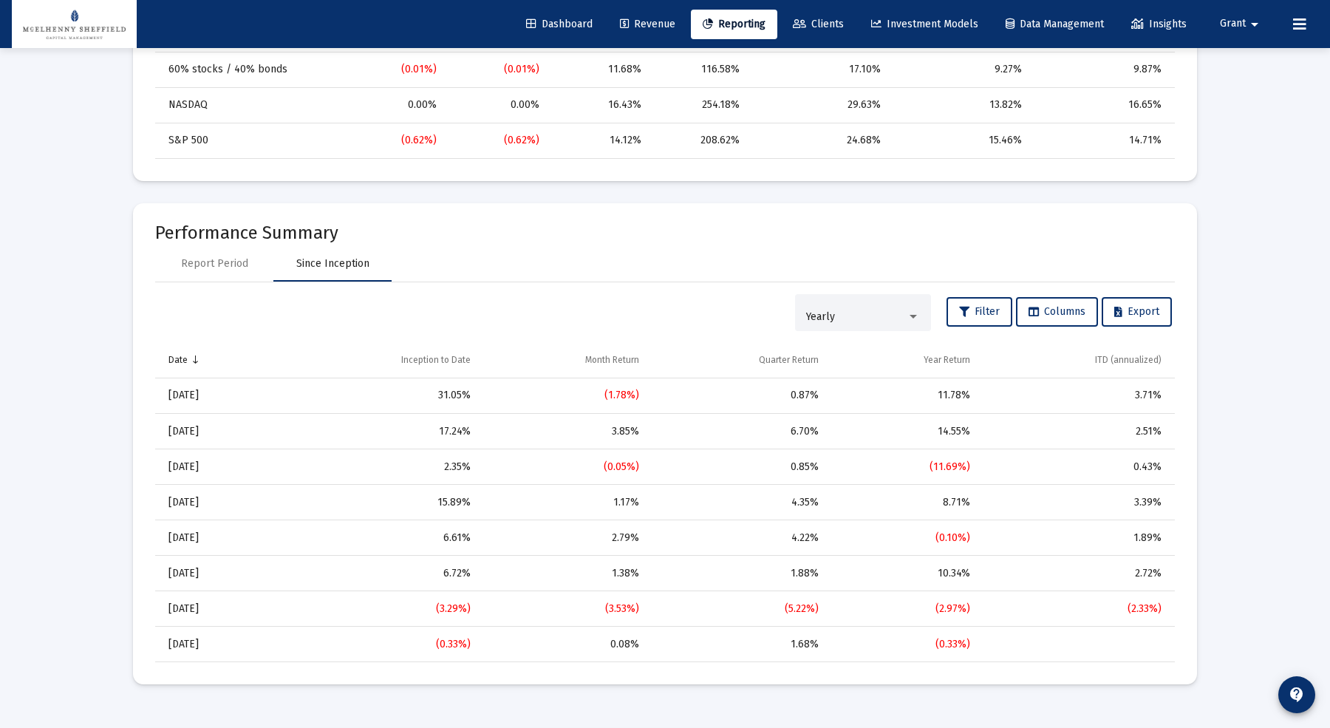
scroll to position [900, 0]
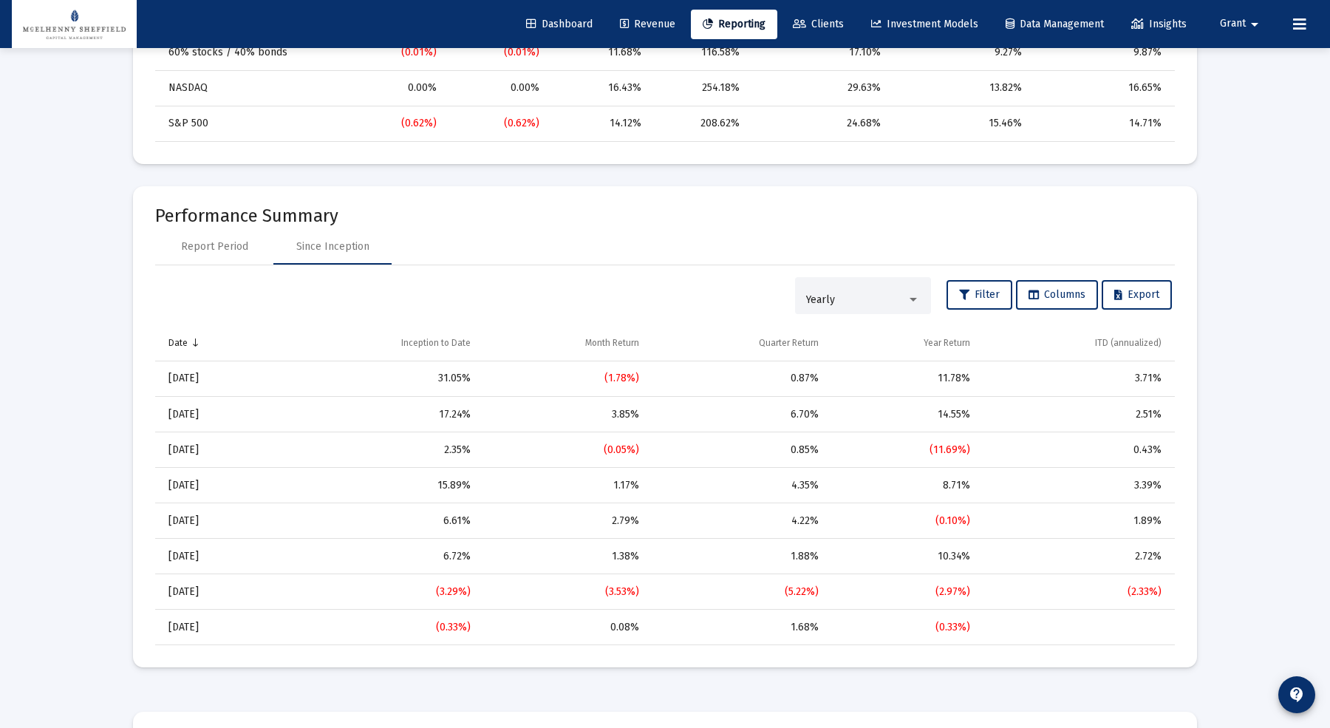
click at [869, 294] on div "Yearly" at bounding box center [856, 300] width 100 height 12
click at [866, 245] on span "Monthly" at bounding box center [859, 234] width 114 height 31
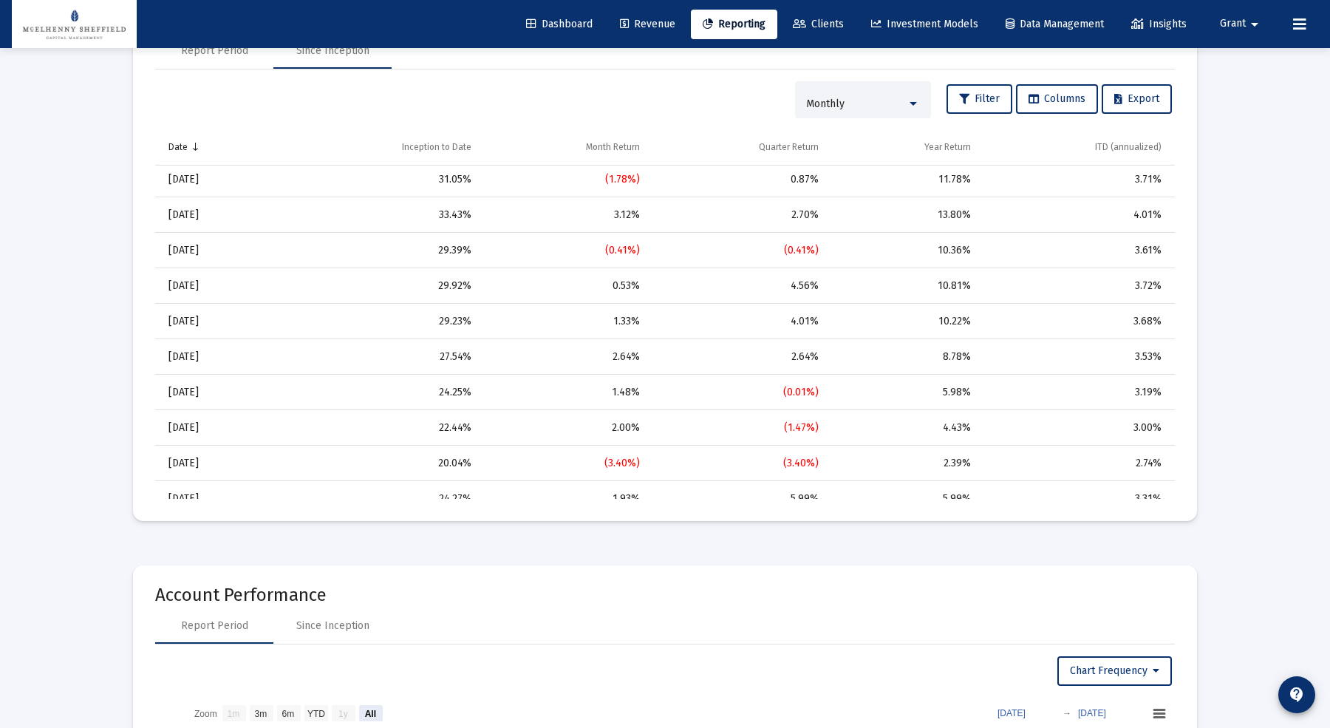
scroll to position [361, 0]
click at [621, 454] on div "(3.40%)" at bounding box center [566, 461] width 148 height 15
